Goal: Complete application form

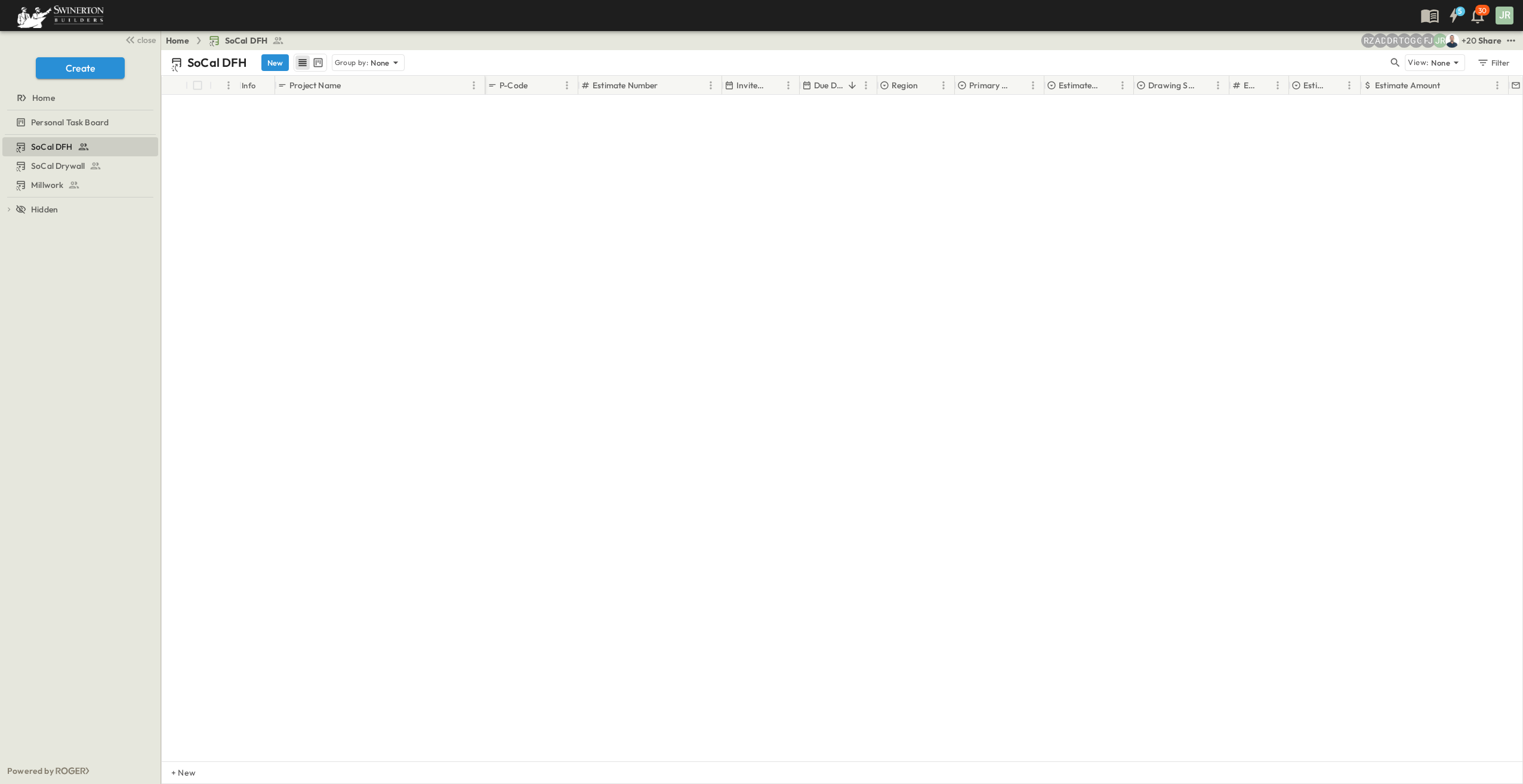
scroll to position [4189, 0]
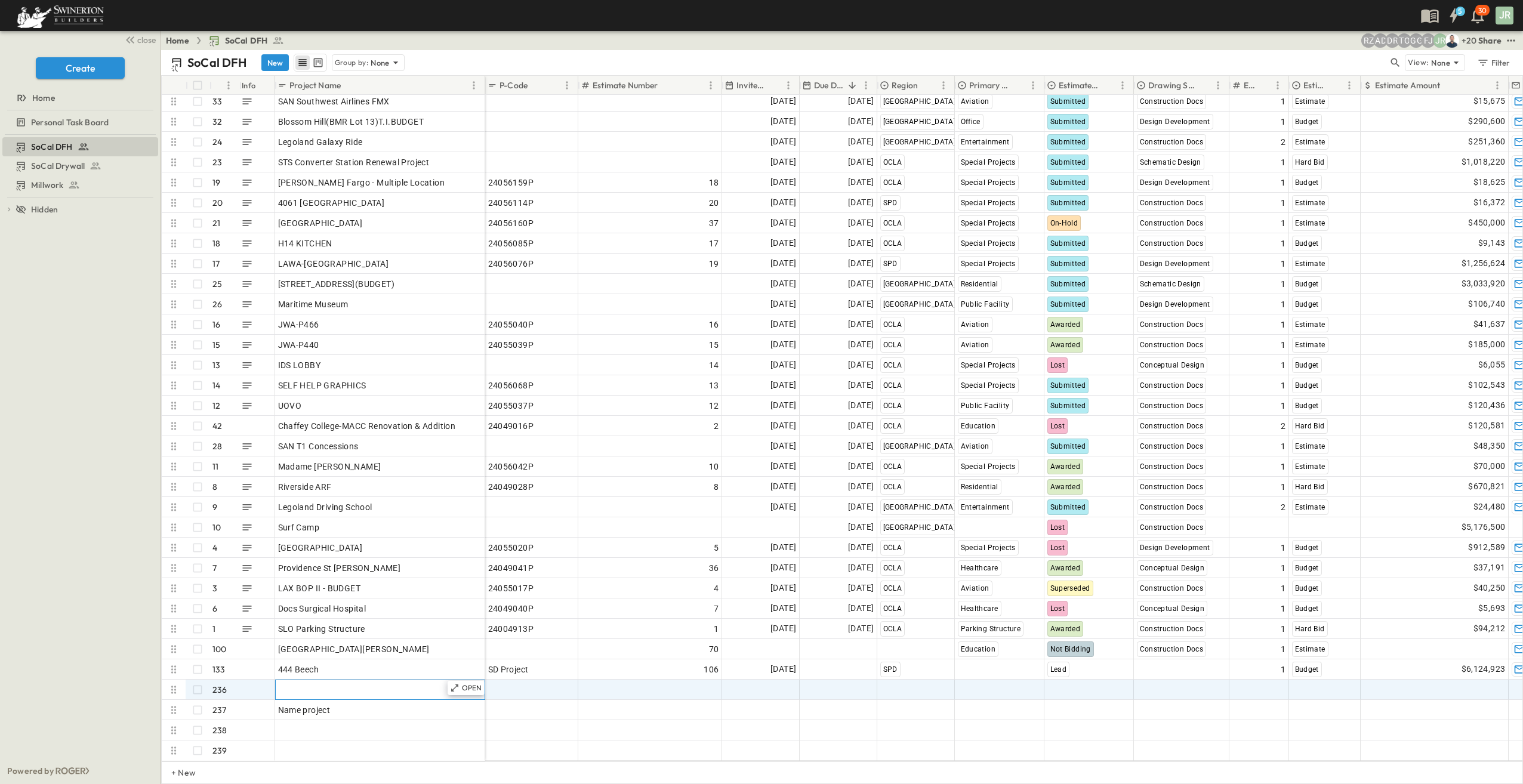
click at [329, 682] on div "Add Name" at bounding box center [380, 689] width 204 height 16
paste input "**********"
type input "**********"
click at [527, 684] on span "Add P-Code" at bounding box center [511, 690] width 46 height 12
type input "*********"
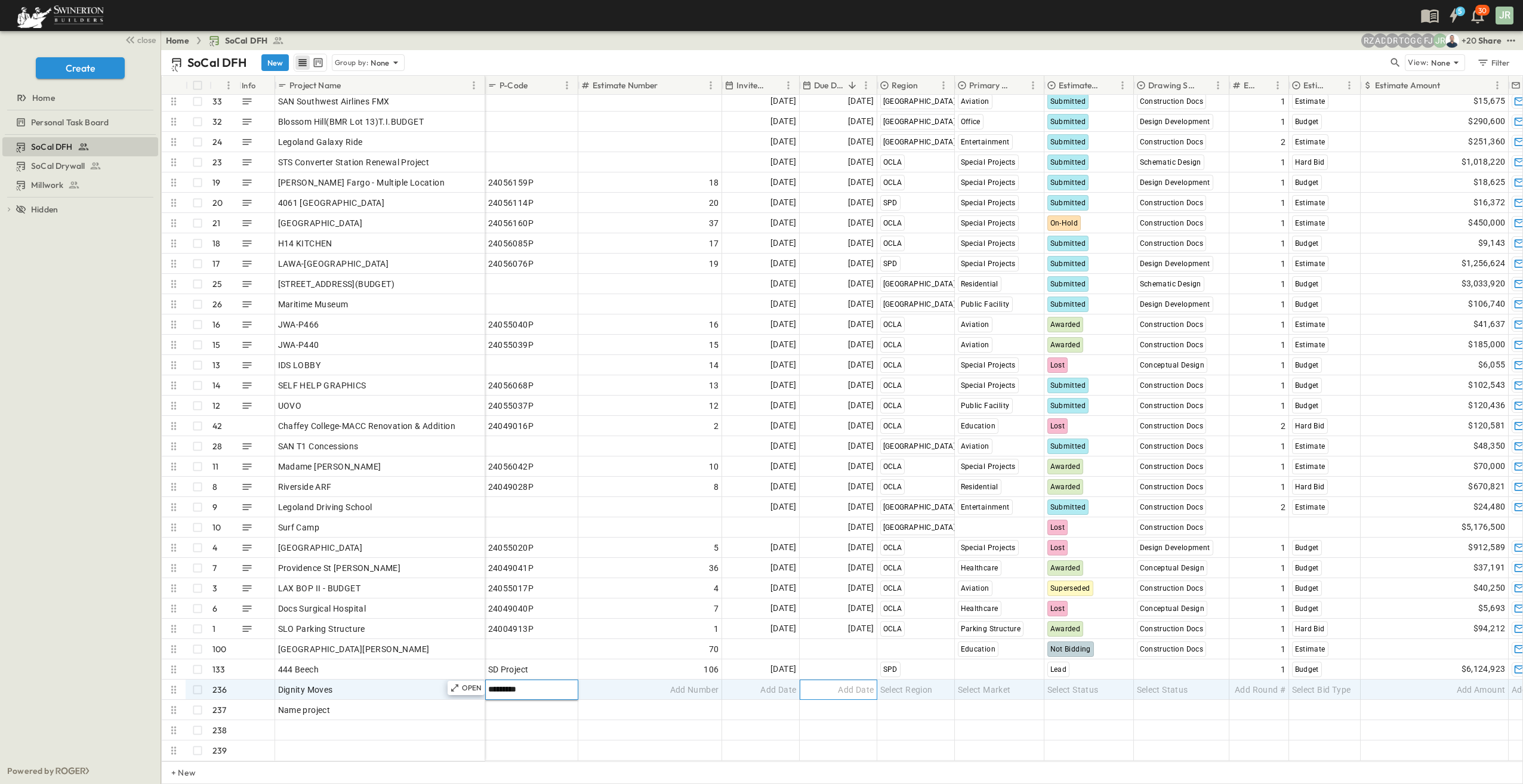
click at [844, 684] on span "Add Date" at bounding box center [856, 690] width 36 height 12
click at [937, 584] on button "17" at bounding box center [936, 585] width 21 height 21
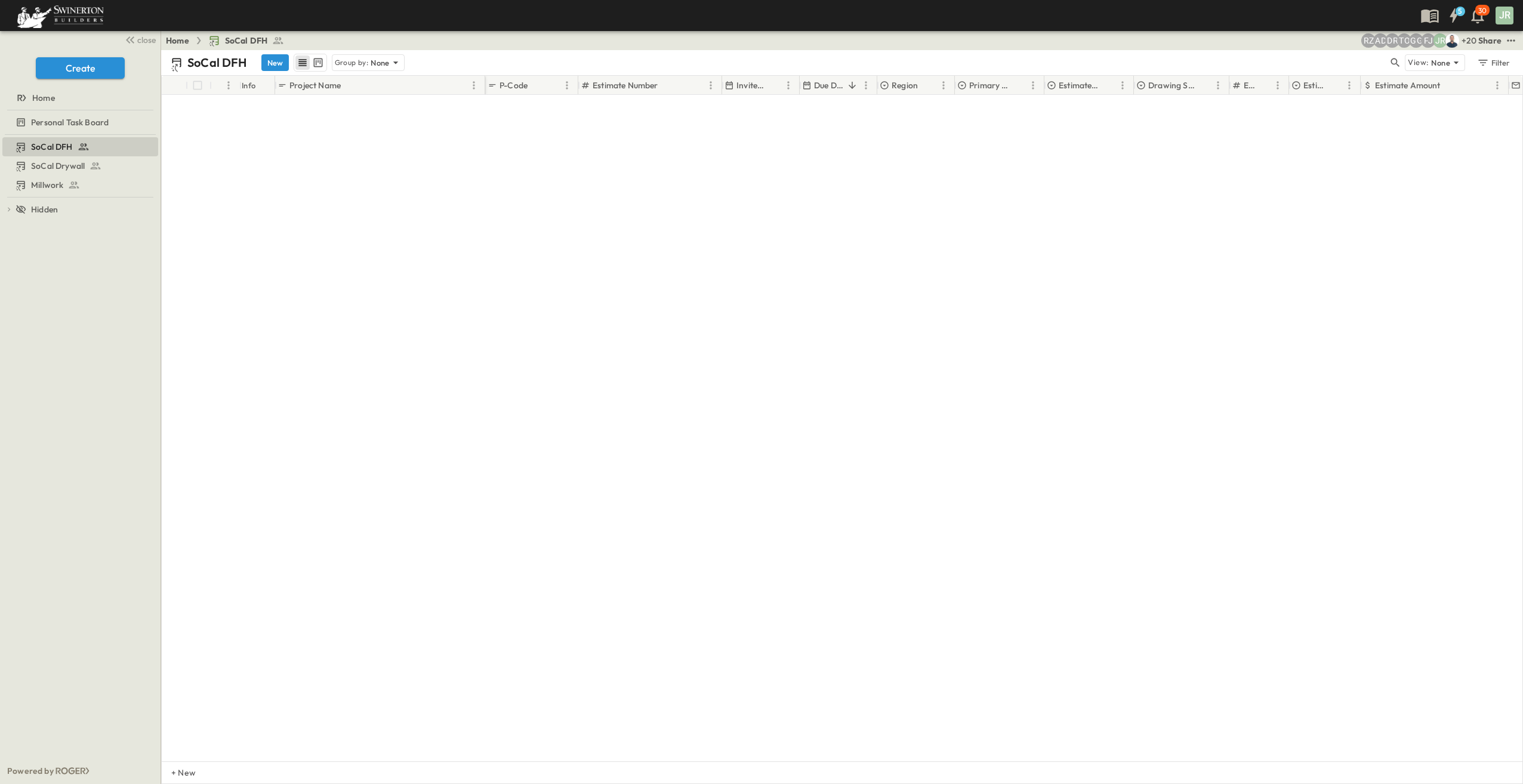
scroll to position [0, 0]
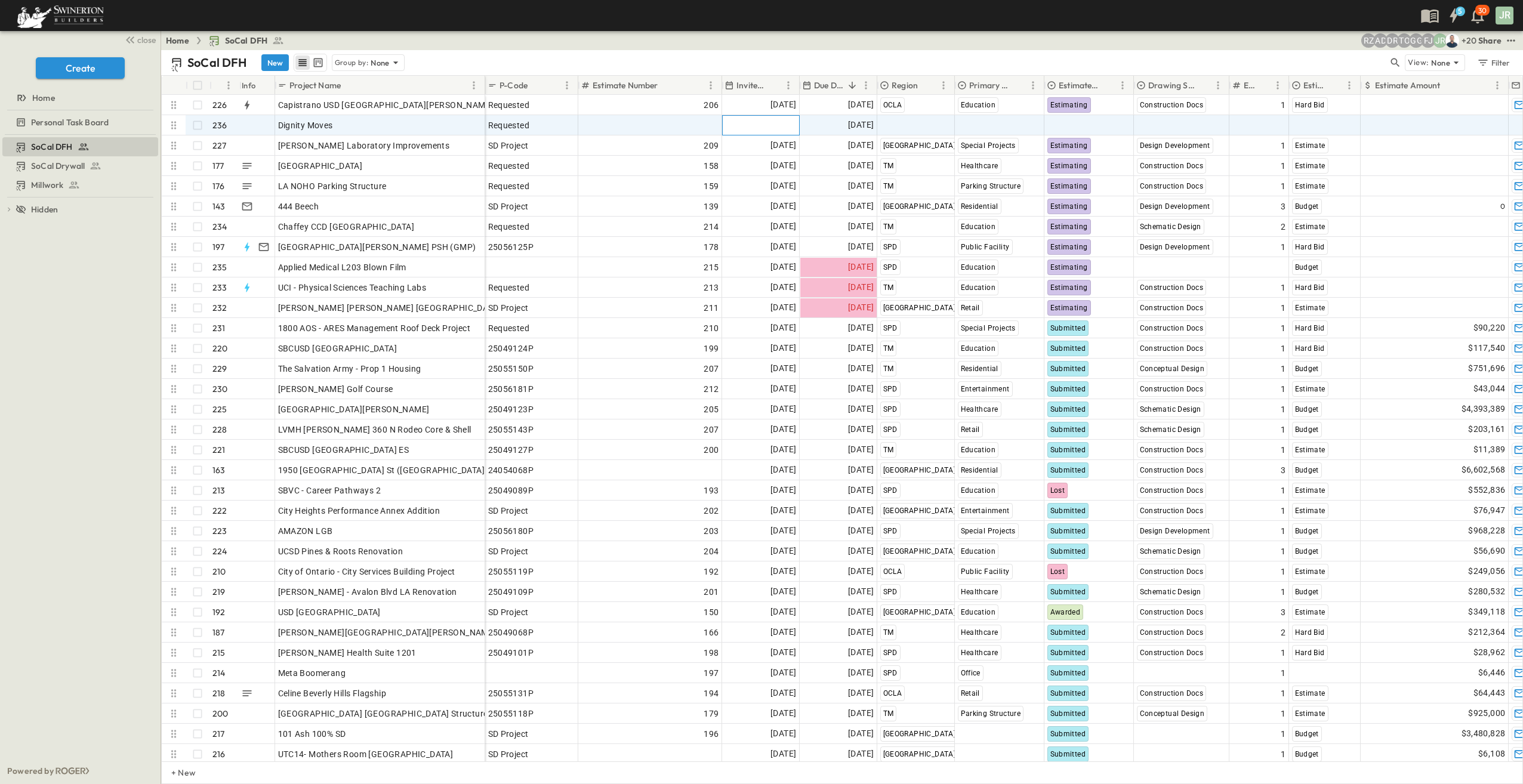
click at [771, 122] on span "Add Date" at bounding box center [778, 125] width 36 height 12
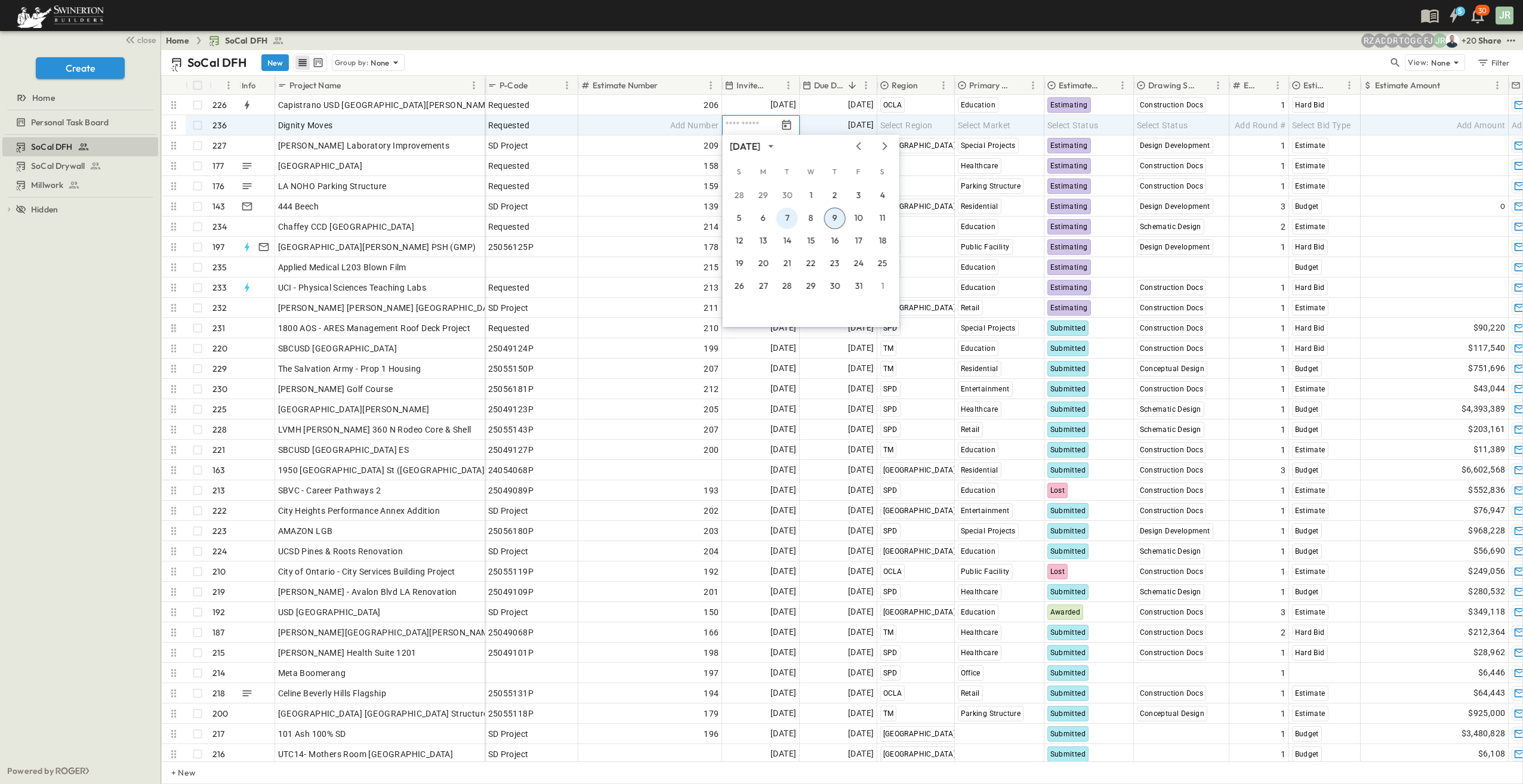
click at [787, 217] on button "7" at bounding box center [787, 218] width 21 height 21
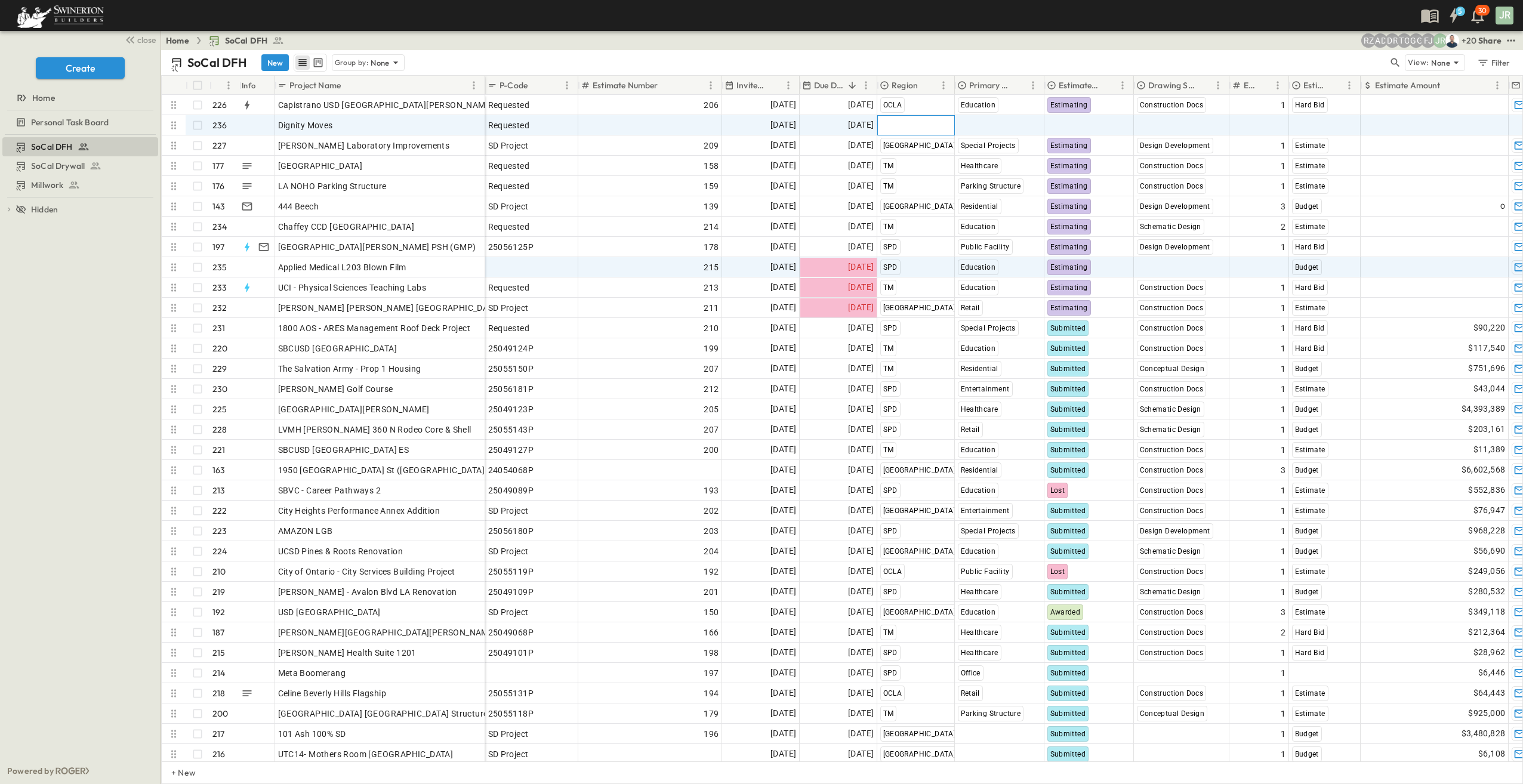
click at [917, 121] on span "Select Region" at bounding box center [906, 125] width 52 height 12
type input "*"
click at [894, 182] on span "SPD" at bounding box center [890, 183] width 14 height 9
click at [997, 124] on span "Select Market" at bounding box center [984, 125] width 53 height 12
click at [1005, 373] on span "Special Projects" at bounding box center [1001, 374] width 53 height 9
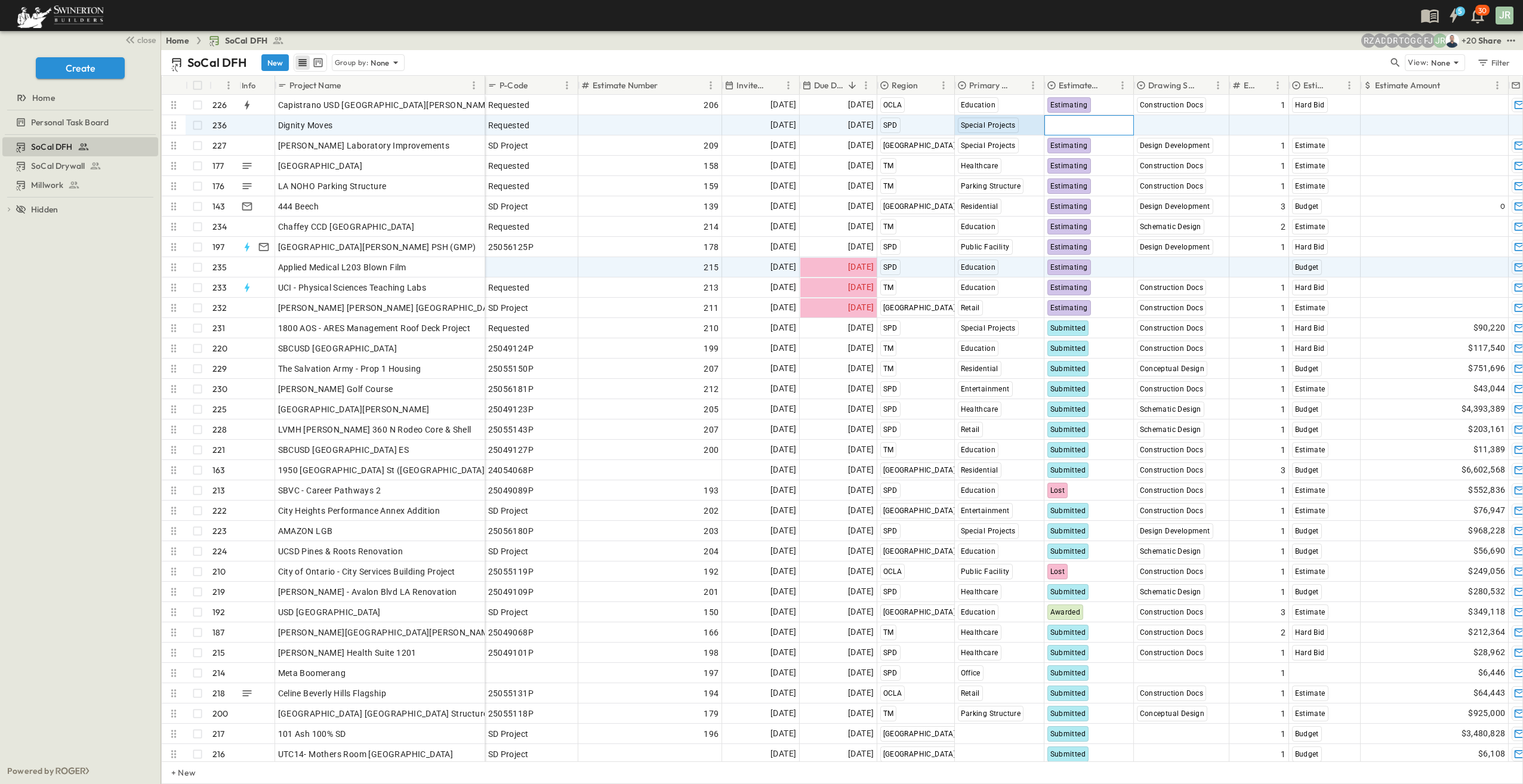
click at [1093, 120] on span "Select Status" at bounding box center [1073, 125] width 52 height 12
click at [1087, 179] on span "Estimating" at bounding box center [1082, 183] width 37 height 9
click at [1153, 120] on span "Select Status" at bounding box center [1163, 125] width 52 height 12
click at [1173, 185] on span "Design Development" at bounding box center [1187, 183] width 68 height 9
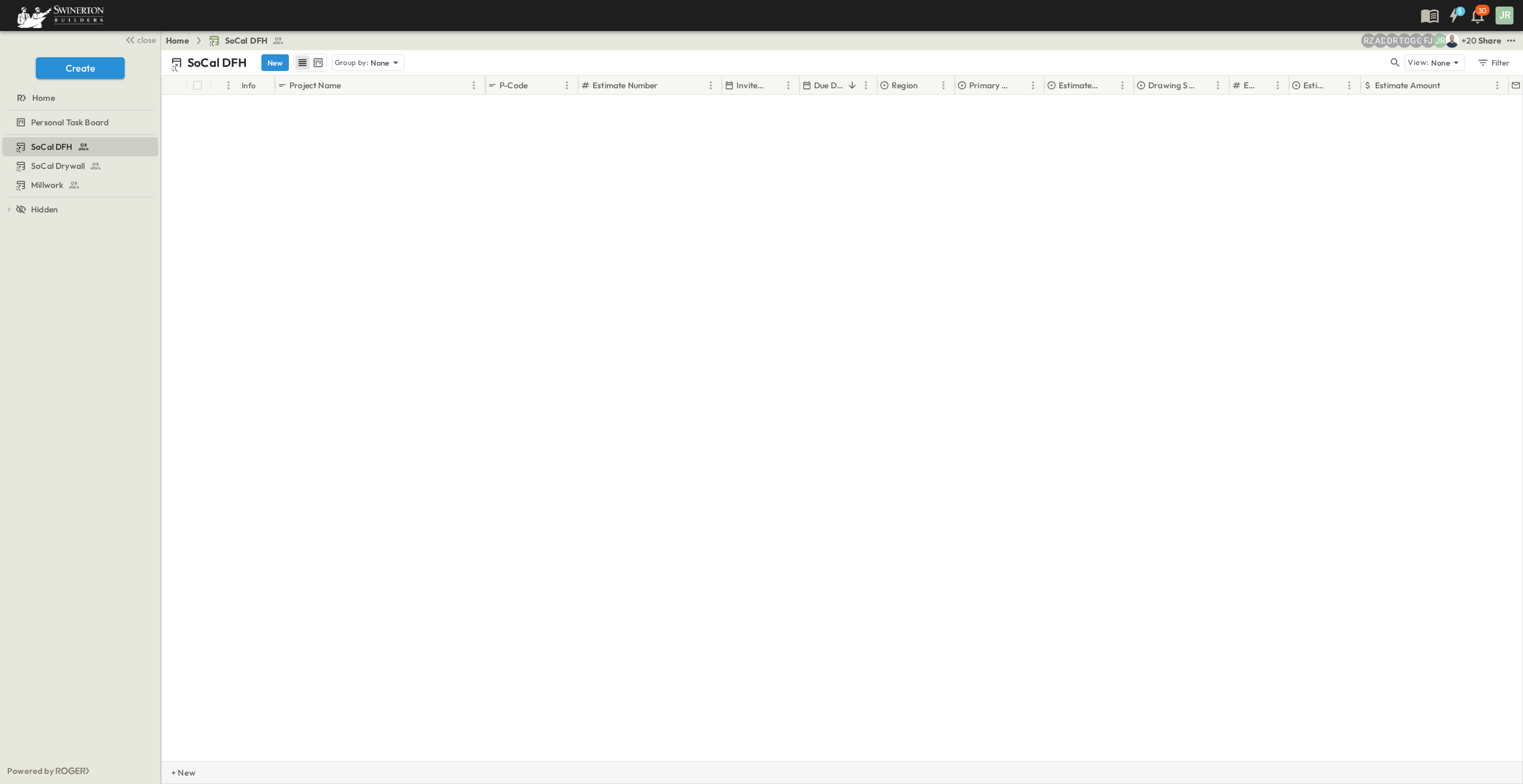
scroll to position [4189, 0]
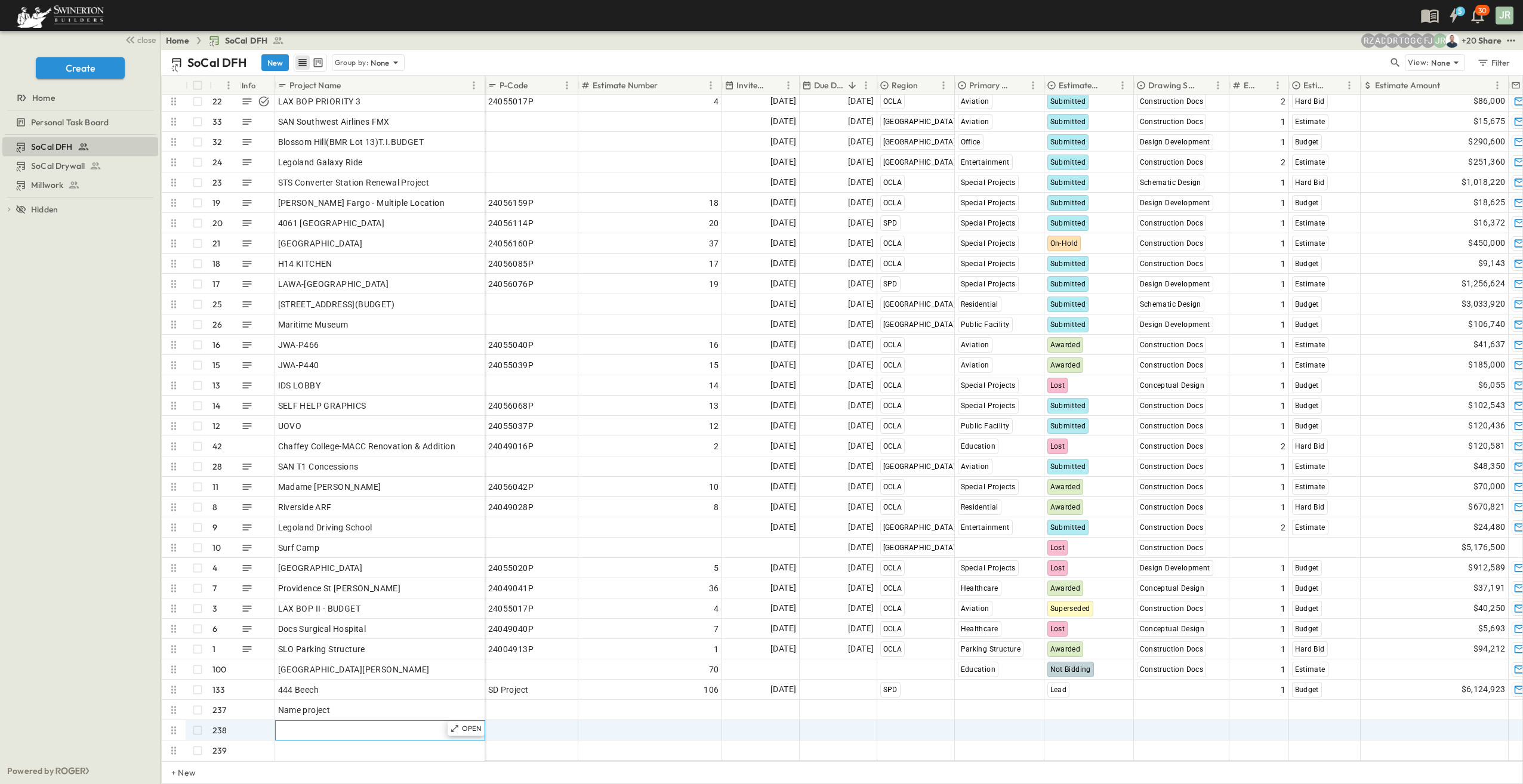
click at [316, 724] on span "Add Name" at bounding box center [298, 730] width 41 height 12
paste input "**********"
type input "**********"
click at [781, 724] on span "Add Date" at bounding box center [778, 730] width 36 height 12
click at [791, 605] on button "7" at bounding box center [787, 603] width 21 height 21
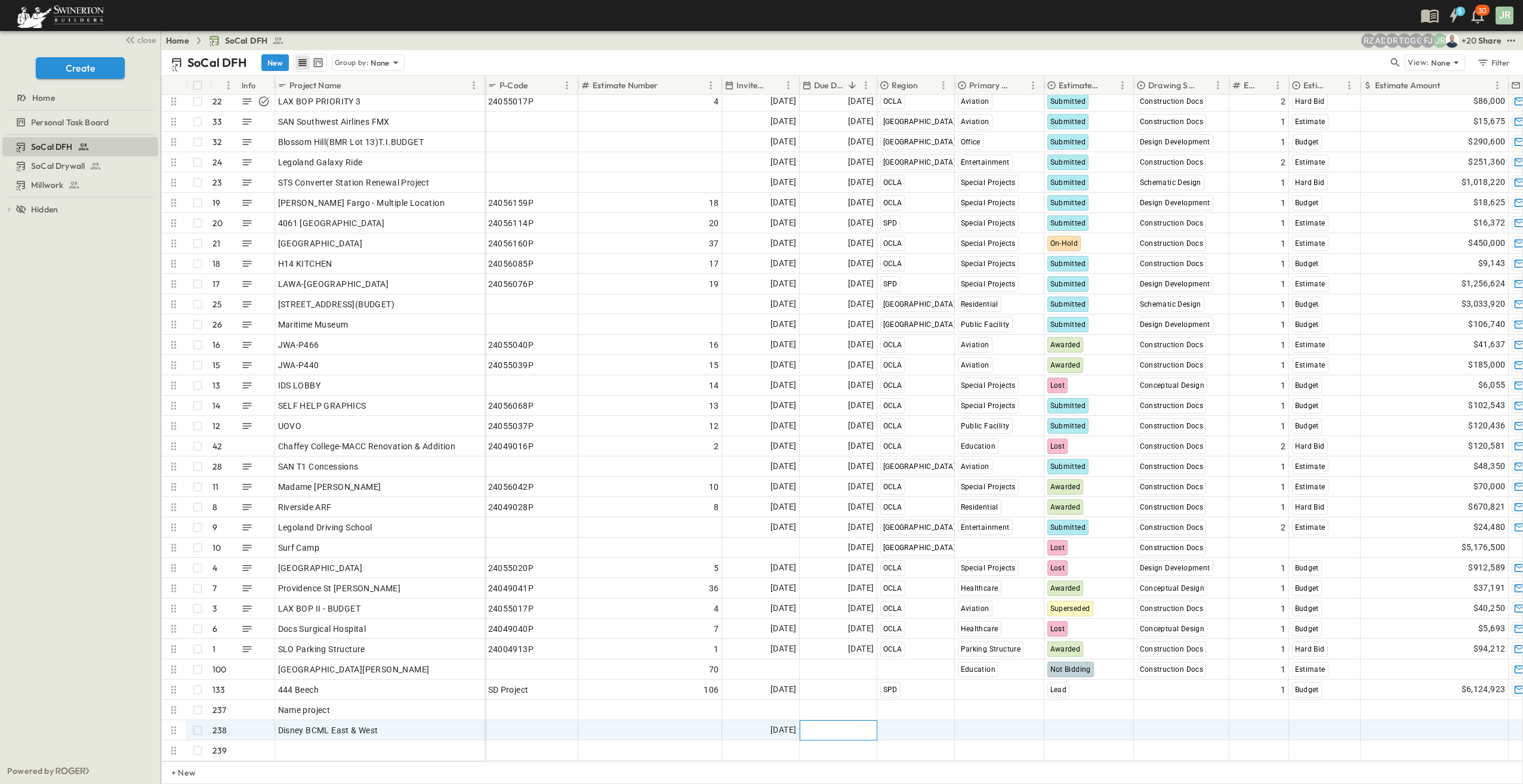
click at [850, 724] on span "Add Date" at bounding box center [856, 730] width 36 height 12
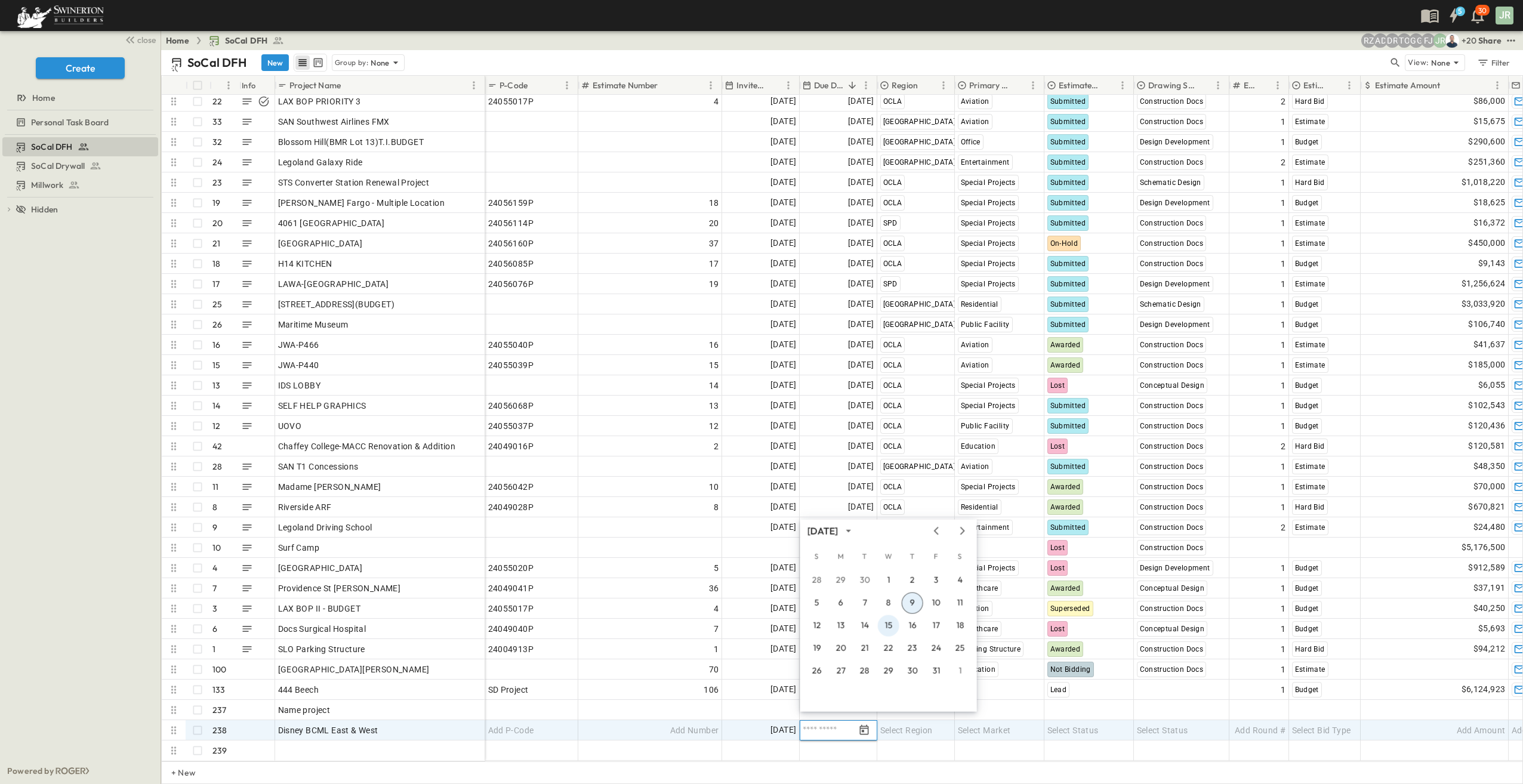
click at [887, 628] on button "15" at bounding box center [889, 626] width 21 height 21
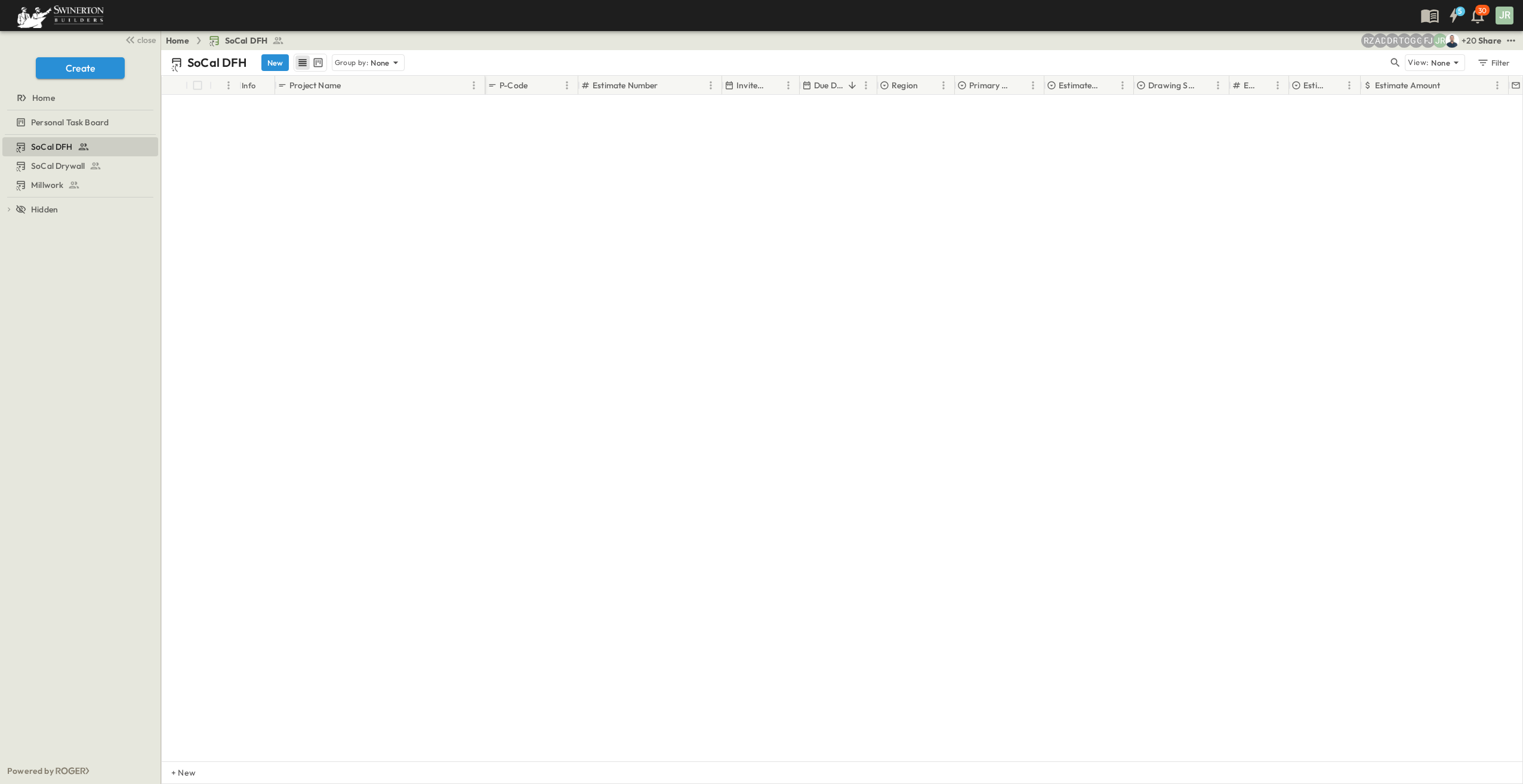
scroll to position [0, 0]
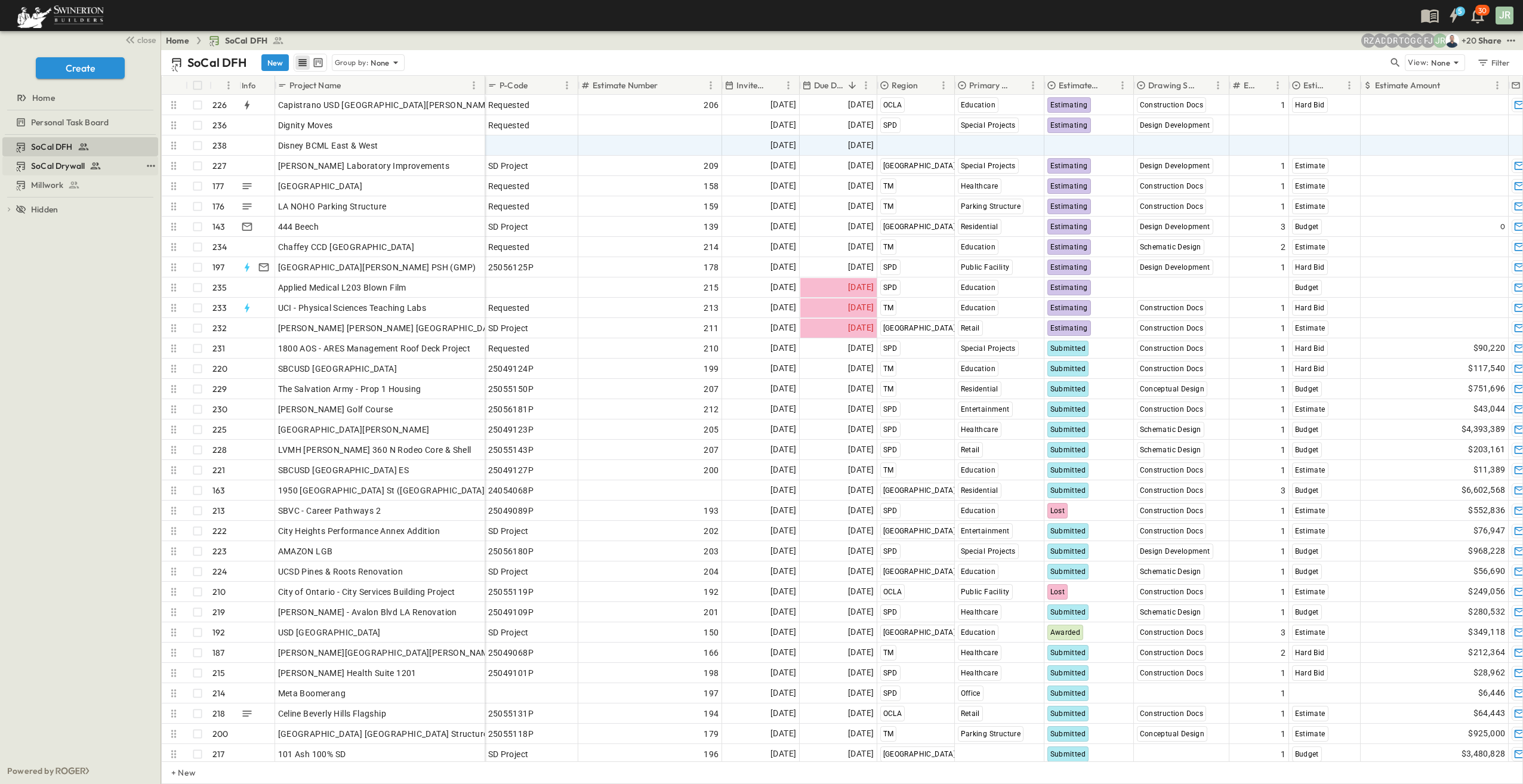
click at [56, 166] on span "SoCal Drywall" at bounding box center [57, 165] width 54 height 12
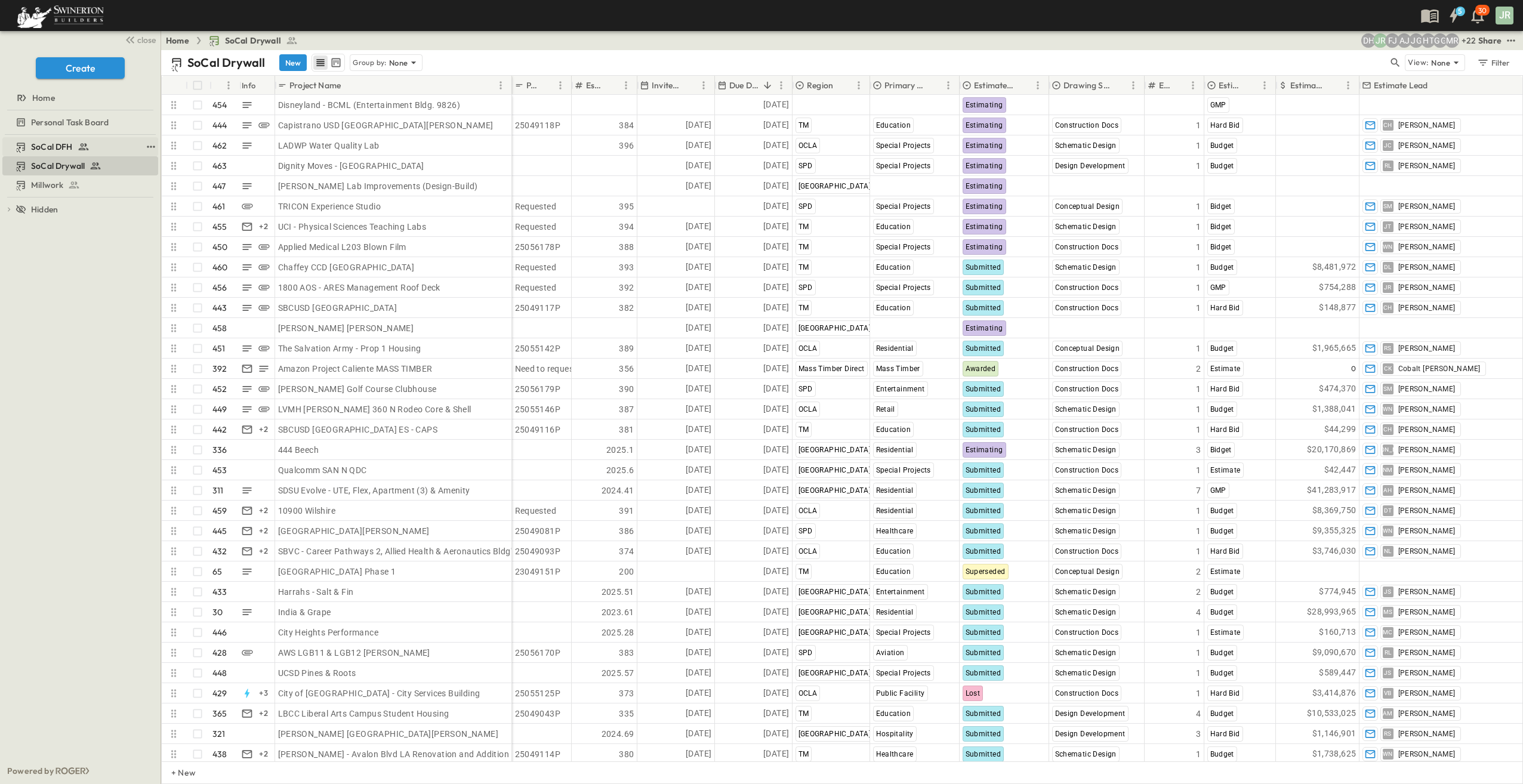
click at [52, 145] on span "SoCal DFH" at bounding box center [52, 147] width 42 height 12
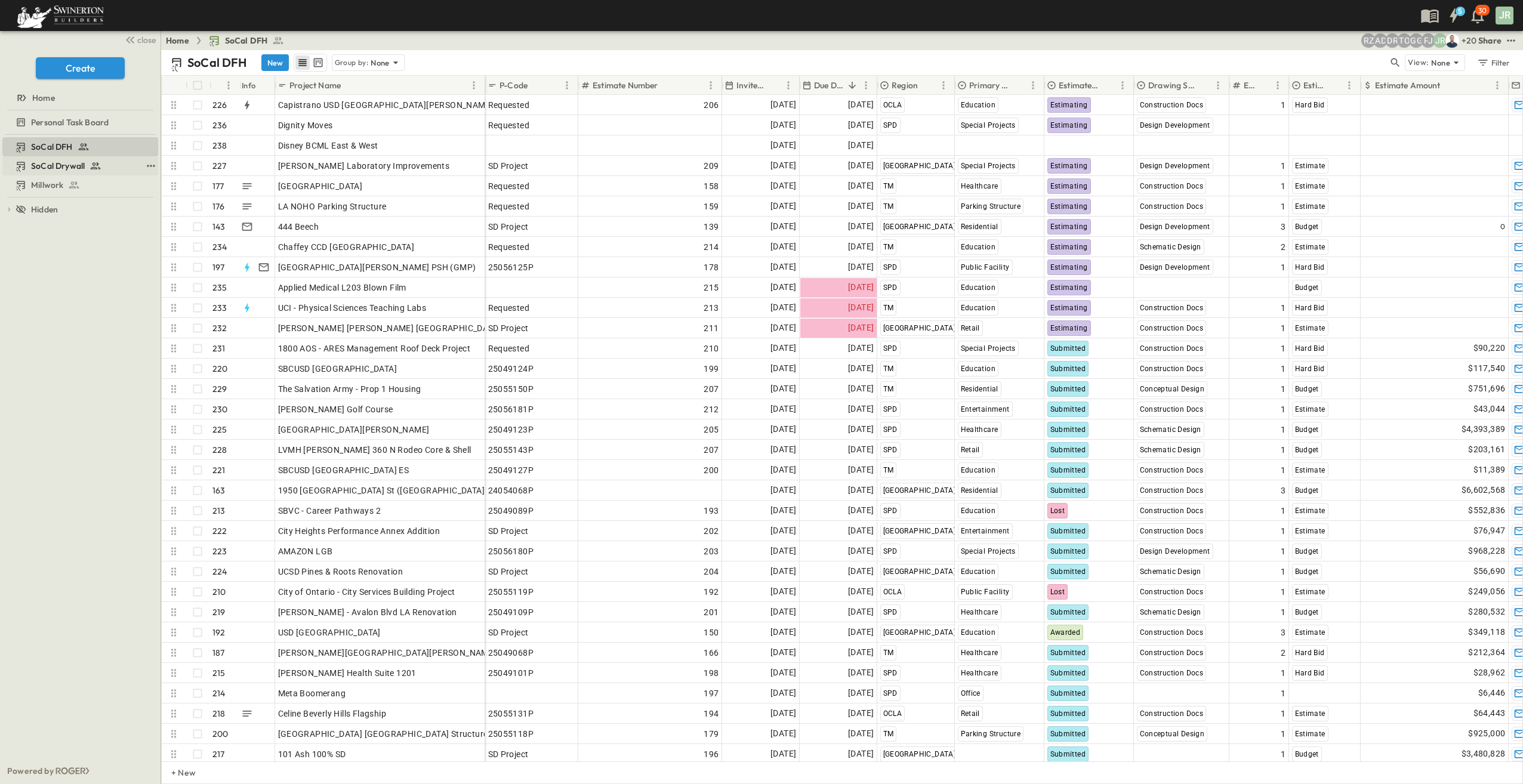
click at [49, 162] on span "SoCal Drywall" at bounding box center [57, 165] width 54 height 12
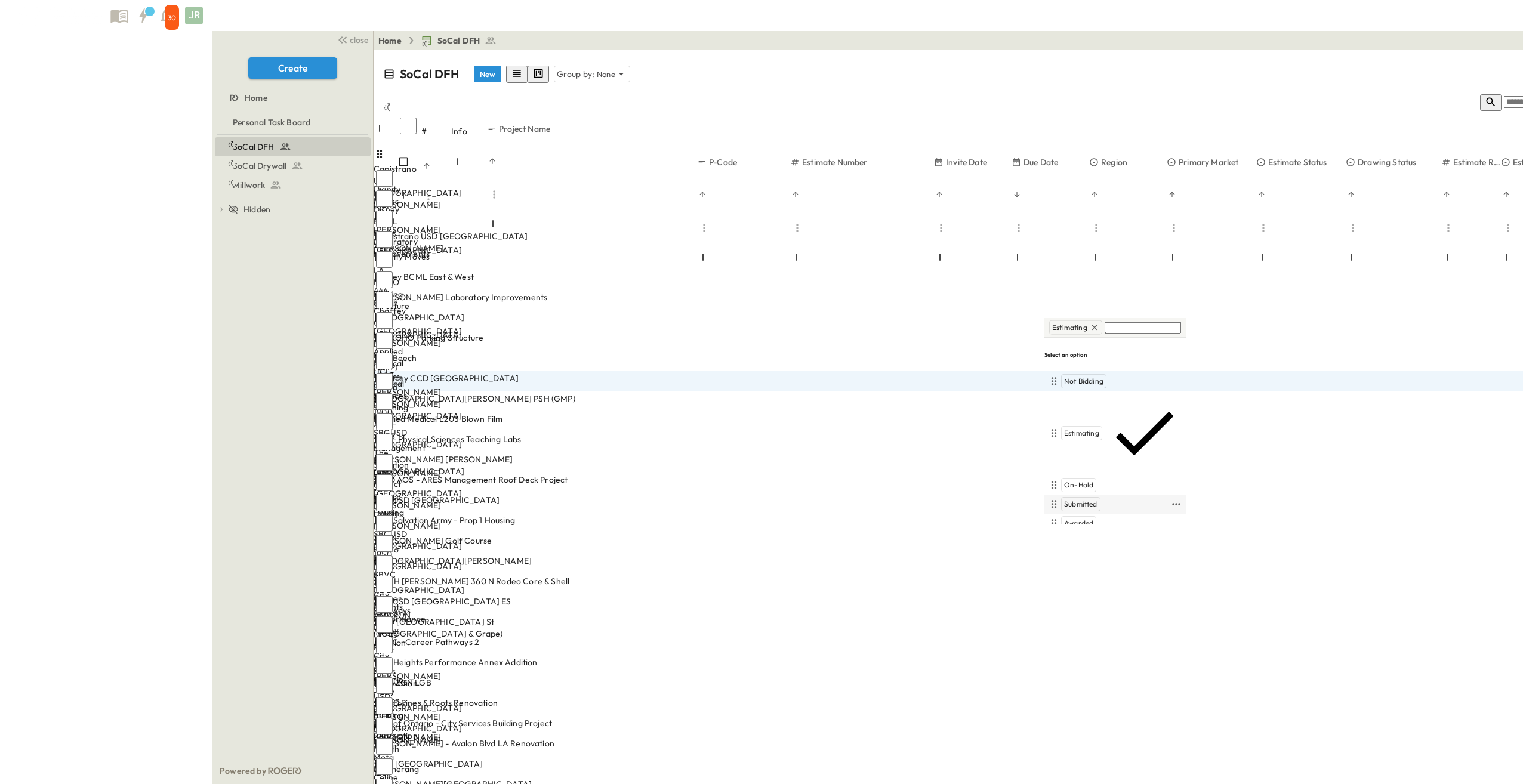
click at [1084, 499] on span "Submitted" at bounding box center [1081, 504] width 34 height 9
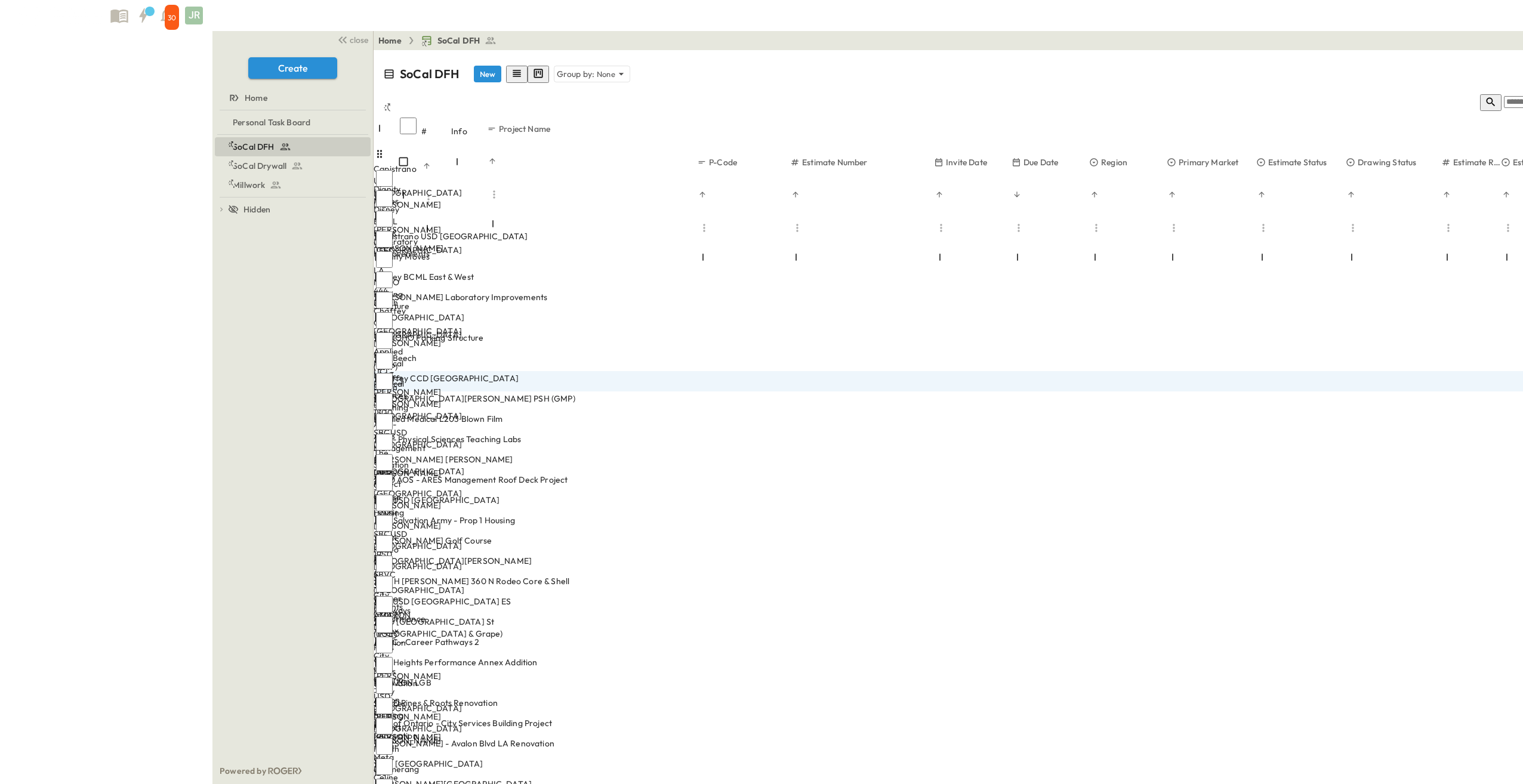
type input "*****"
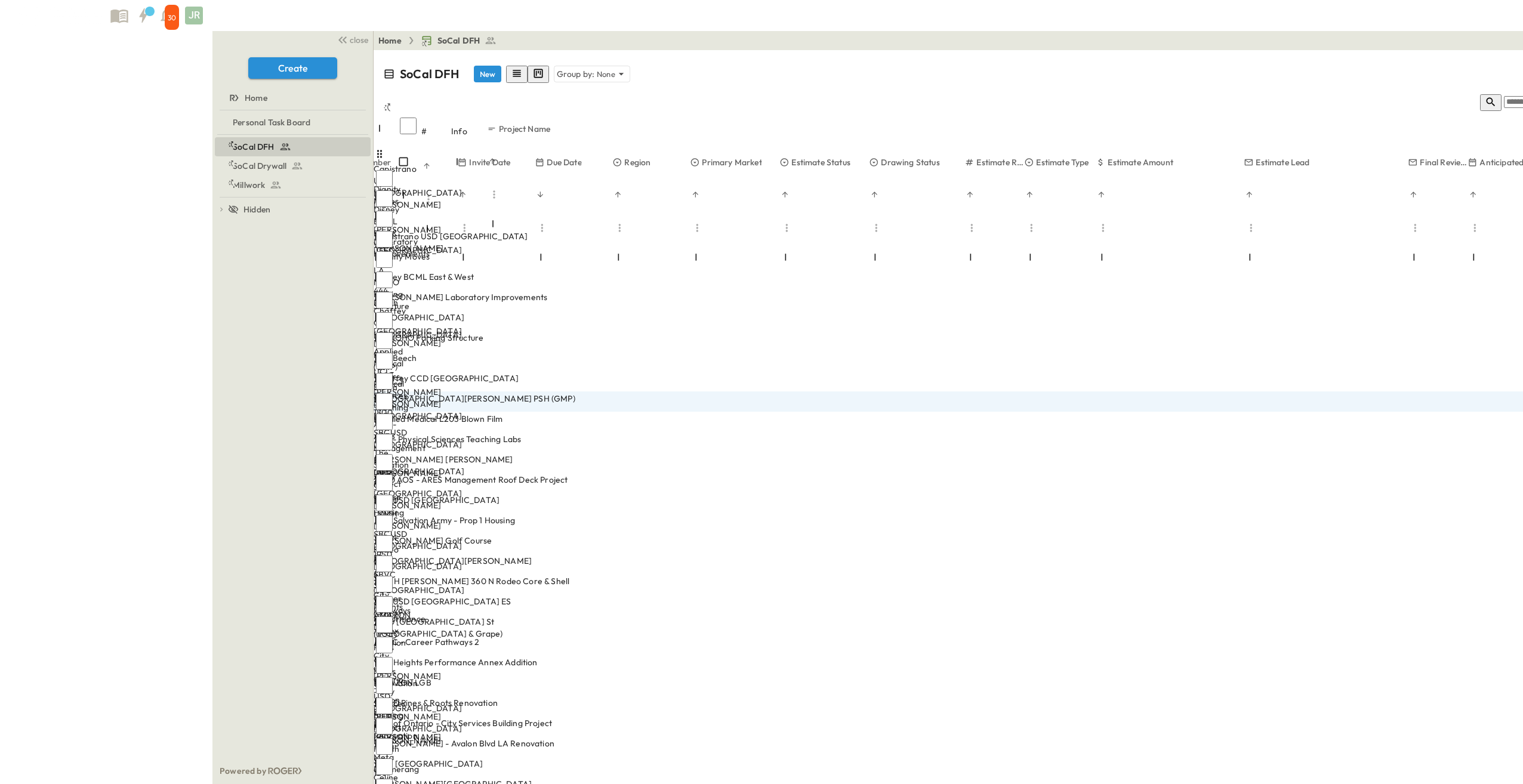
scroll to position [0, 514]
drag, startPoint x: 63, startPoint y: 161, endPoint x: 120, endPoint y: 170, distance: 57.7
click at [233, 161] on span "SoCal Drywall" at bounding box center [259, 165] width 54 height 12
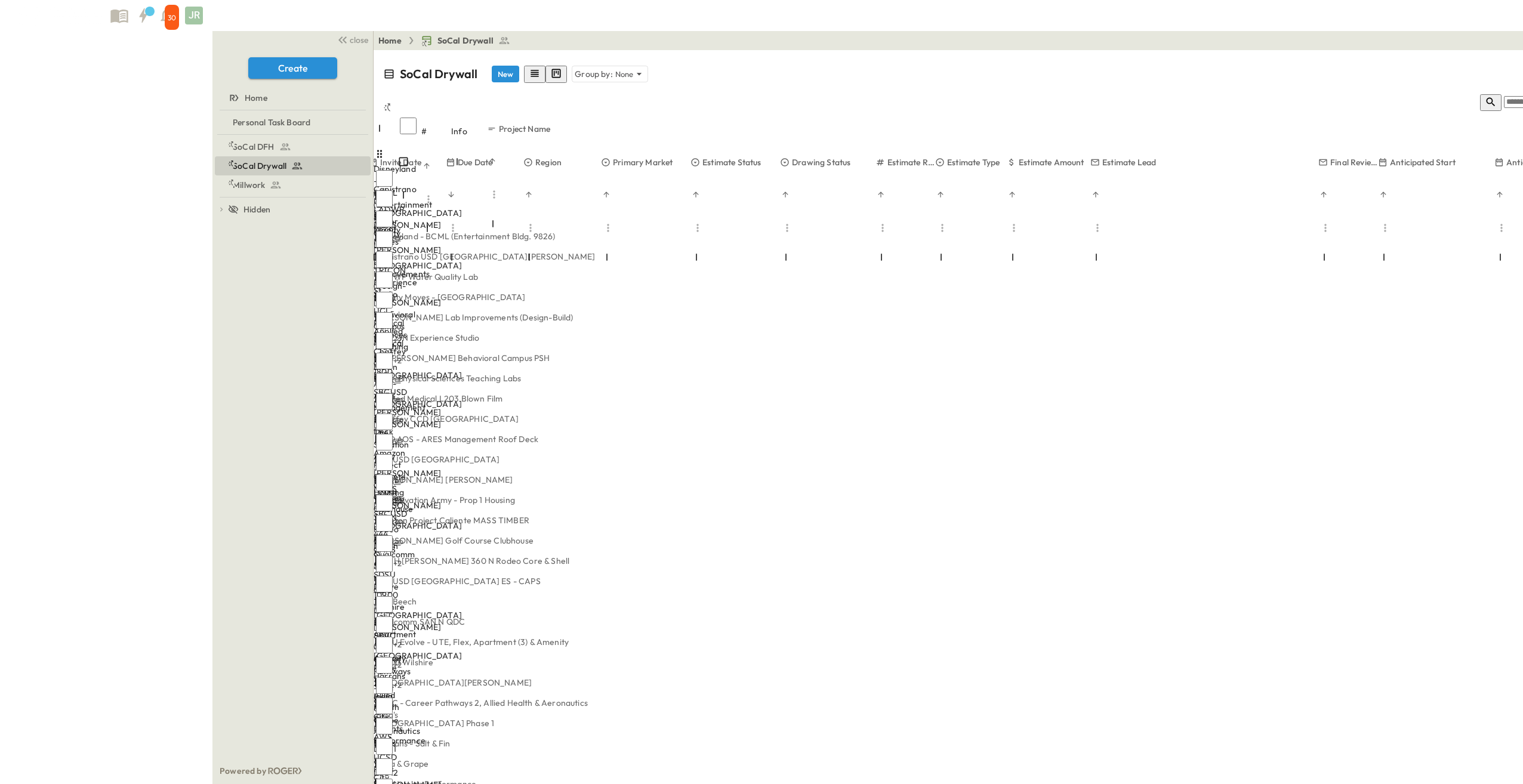
scroll to position [0, 481]
click at [233, 145] on span "SoCal DFH" at bounding box center [253, 147] width 42 height 12
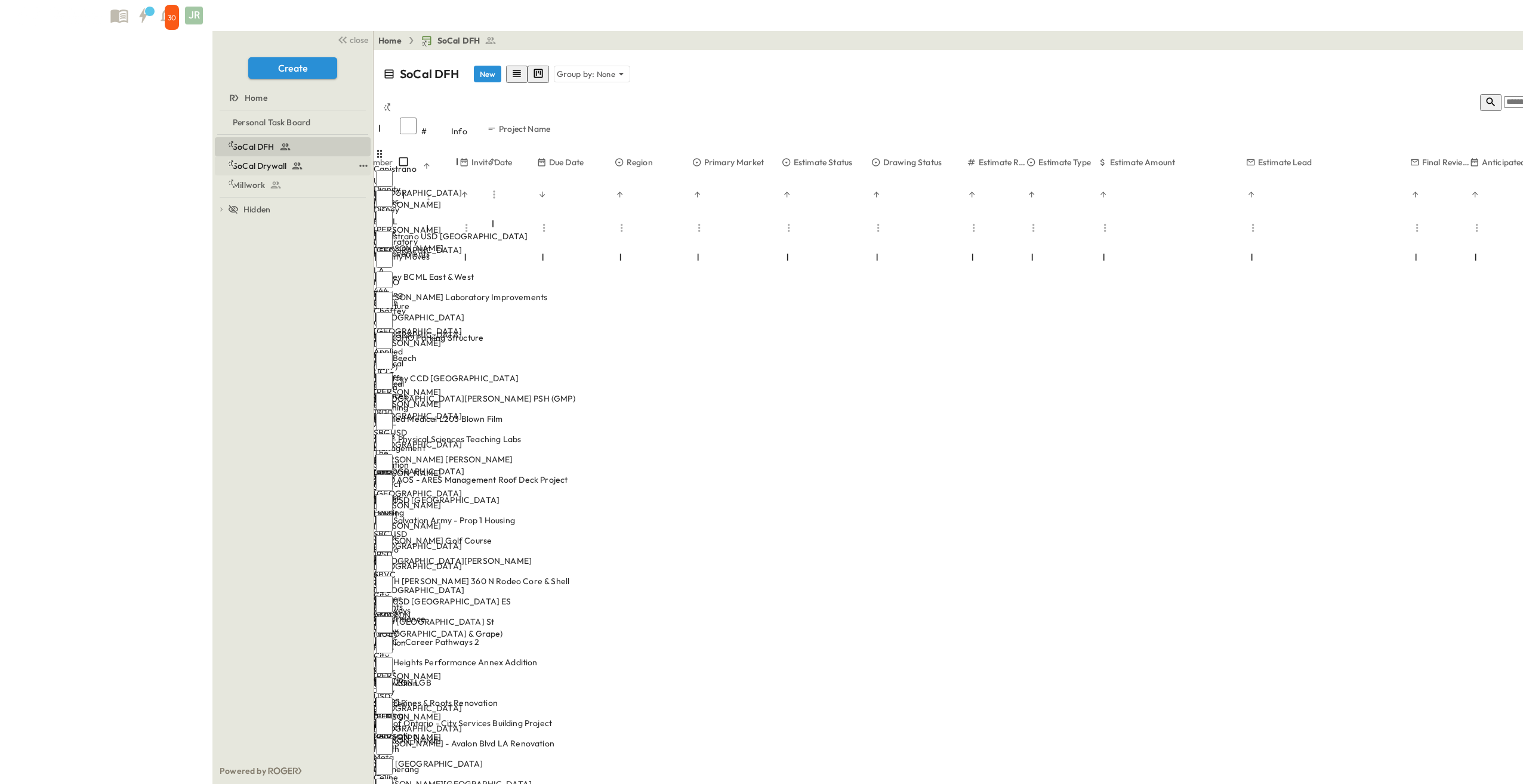
scroll to position [0, 475]
